Goal: Task Accomplishment & Management: Manage account settings

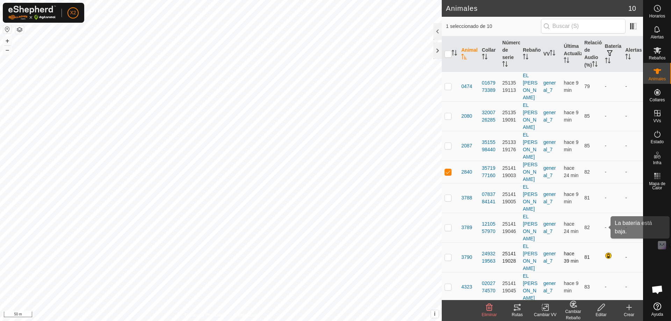
click at [606, 252] on div at bounding box center [609, 256] width 8 height 8
click at [605, 252] on div at bounding box center [609, 256] width 8 height 8
click at [444, 254] on p-checkbox at bounding box center [447, 257] width 7 height 6
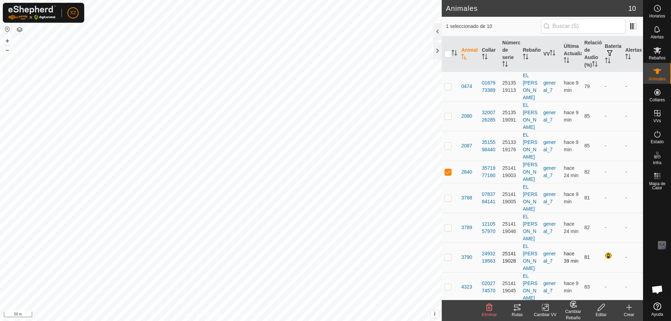
checkbox input "true"
click at [446, 169] on p-checkbox at bounding box center [447, 172] width 7 height 6
checkbox input "false"
